Goal: Information Seeking & Learning: Learn about a topic

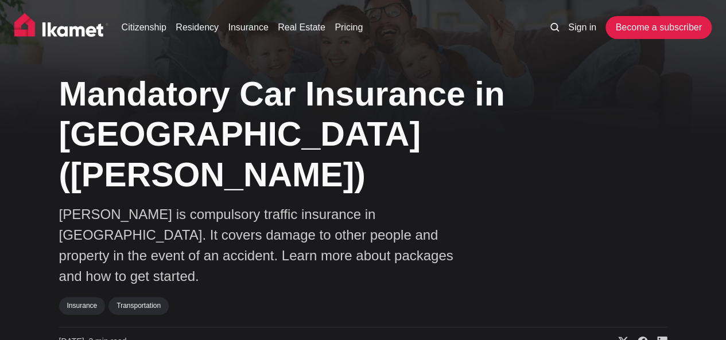
click at [518, 157] on h1 "Mandatory Car Insurance in [GEOGRAPHIC_DATA] ([PERSON_NAME])" at bounding box center [288, 135] width 459 height 122
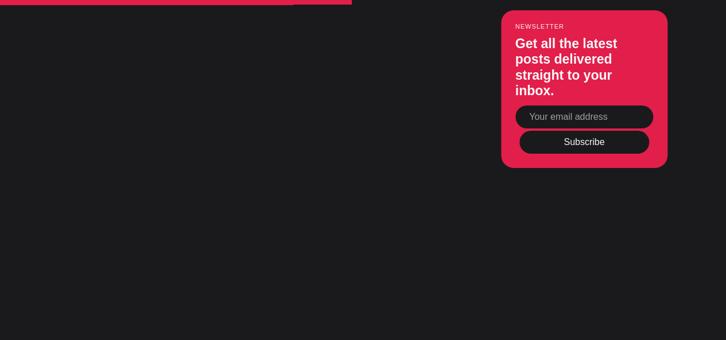
scroll to position [2180, 0]
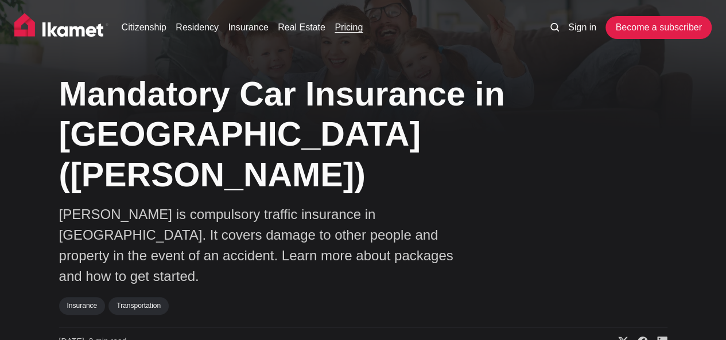
click at [341, 25] on link "Pricing" at bounding box center [348, 28] width 28 height 14
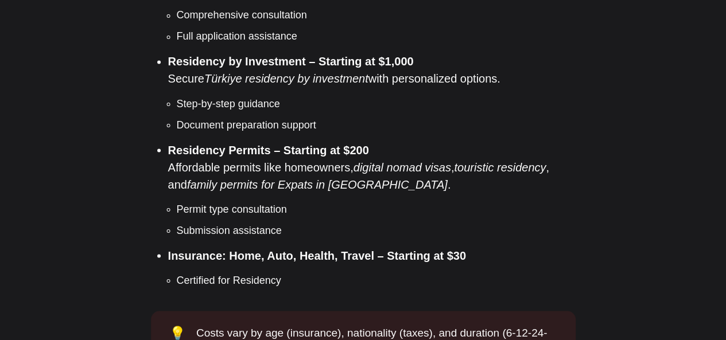
scroll to position [918, 0]
